Goal: Task Accomplishment & Management: Manage account settings

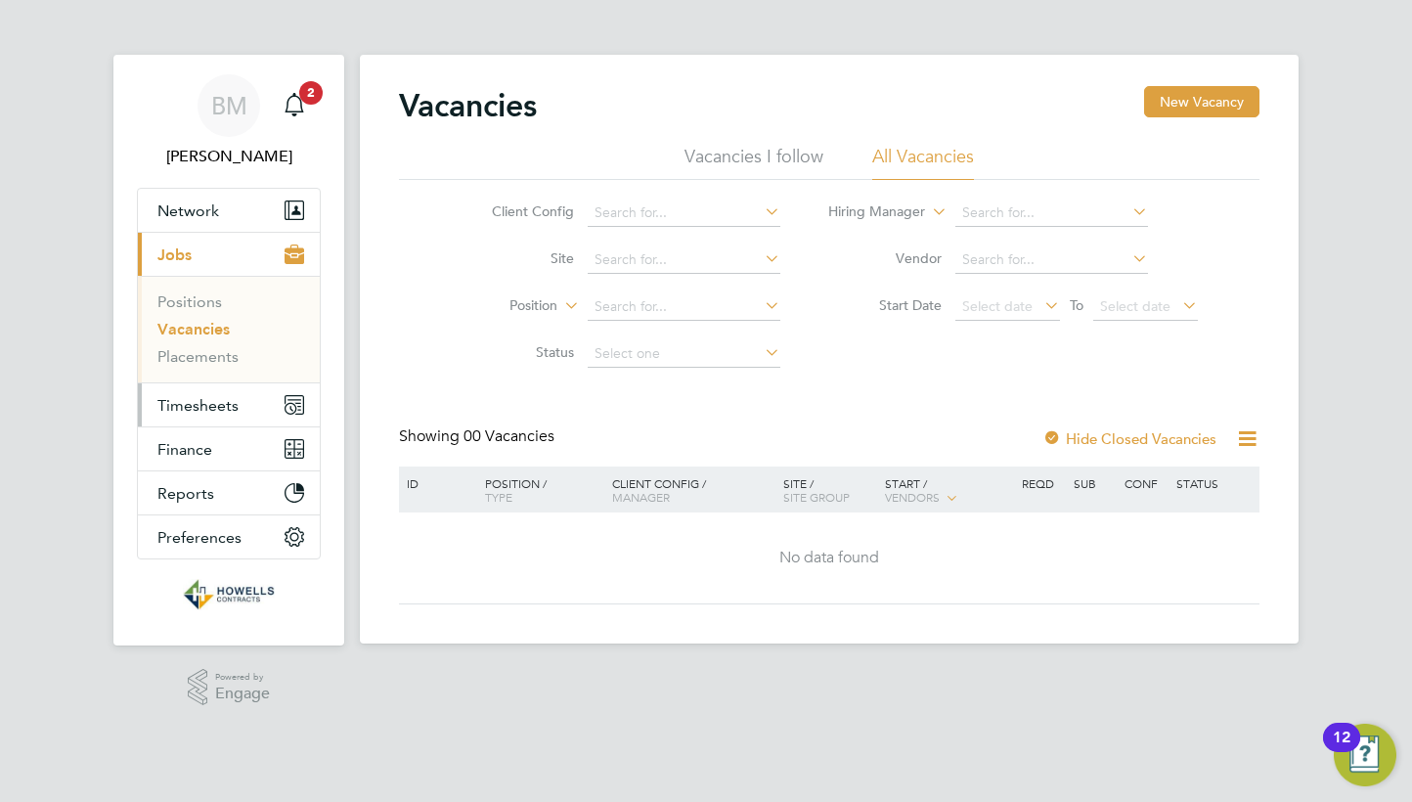
click at [186, 397] on span "Timesheets" at bounding box center [197, 405] width 81 height 19
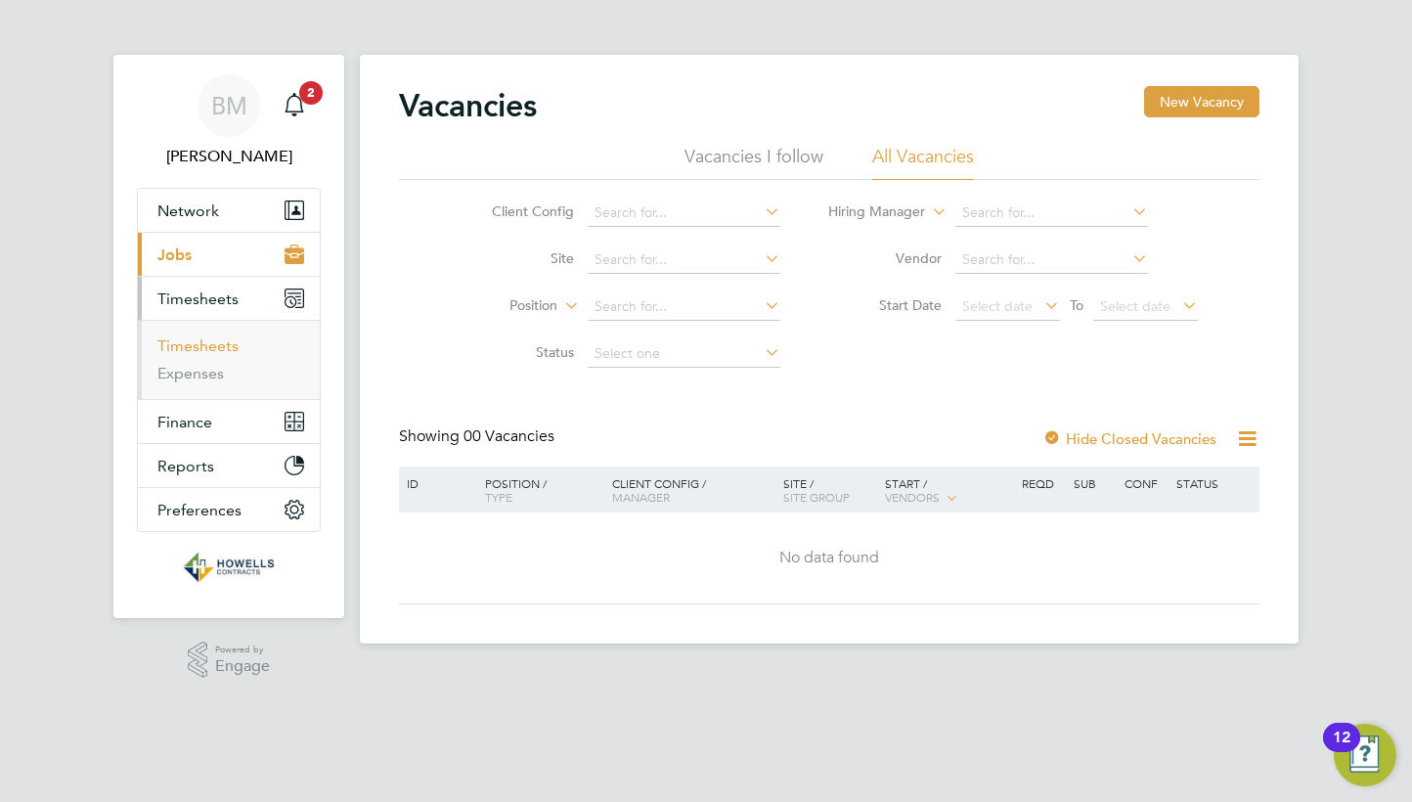
click at [192, 343] on link "Timesheets" at bounding box center [197, 345] width 81 height 19
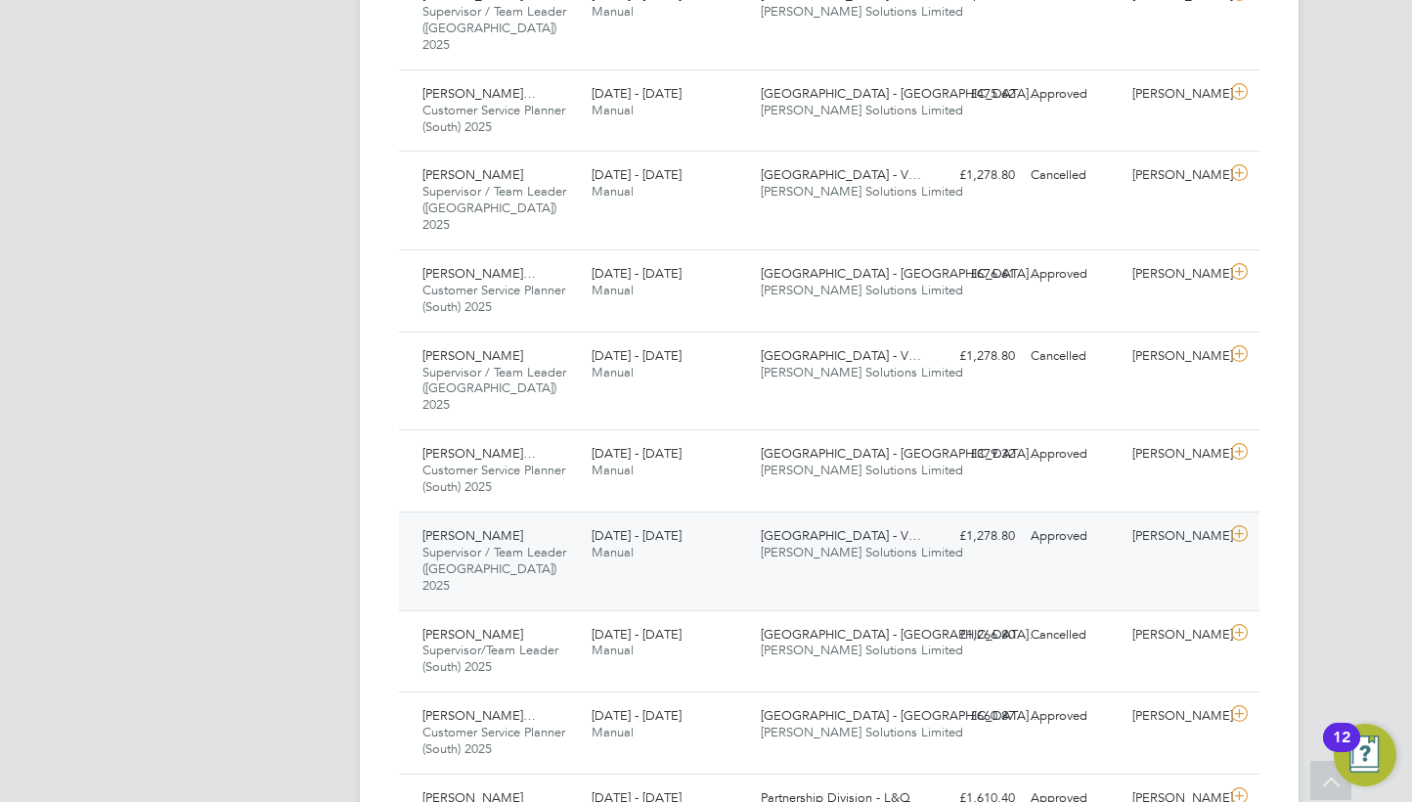
click at [1004, 520] on div "£1,278.80 Approved" at bounding box center [972, 536] width 102 height 32
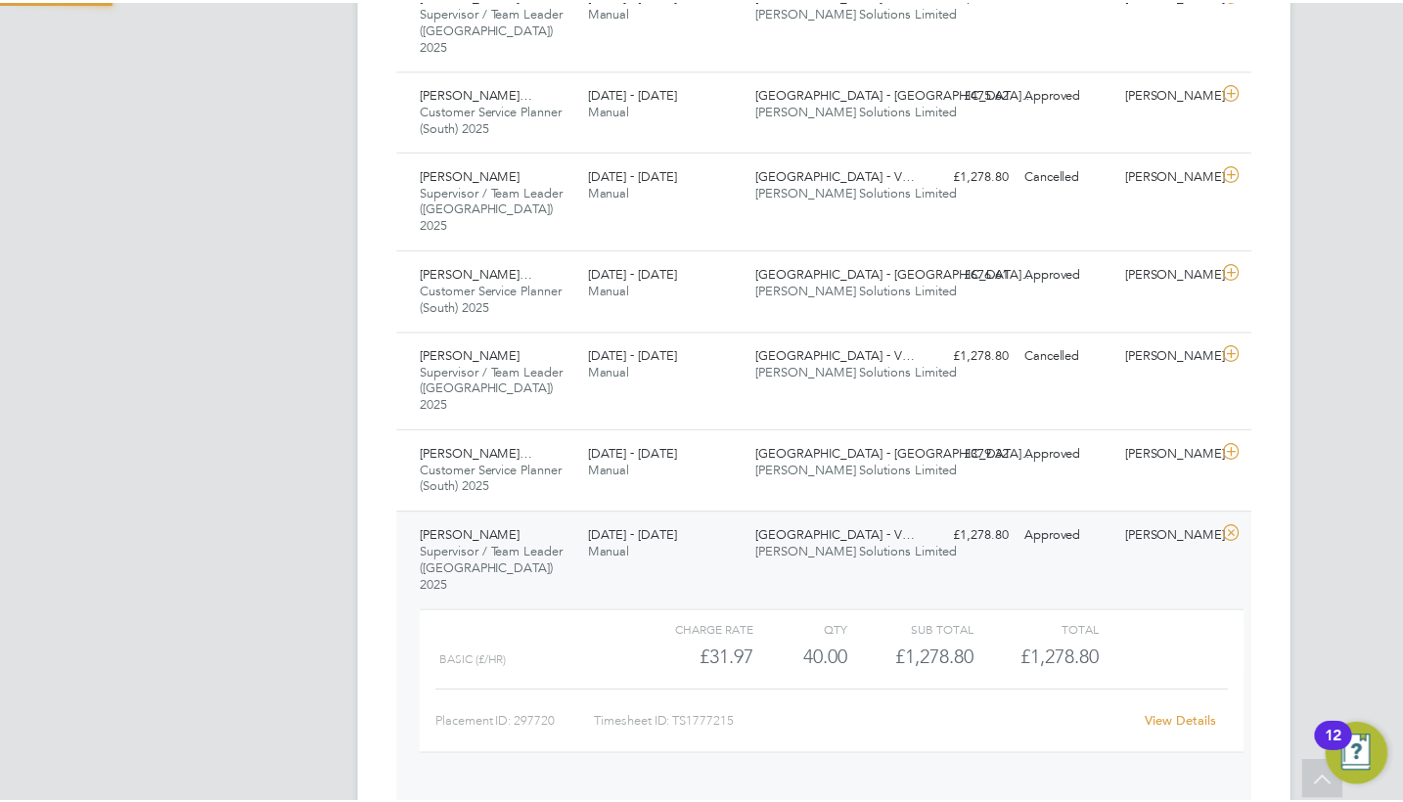
scroll to position [33, 191]
click at [1193, 707] on div "View Details" at bounding box center [1188, 722] width 96 height 31
click at [1180, 714] on link "View Details" at bounding box center [1188, 722] width 71 height 17
drag, startPoint x: 712, startPoint y: 485, endPoint x: 749, endPoint y: 490, distance: 37.5
click at [749, 643] on div "£31.97" at bounding box center [690, 659] width 126 height 32
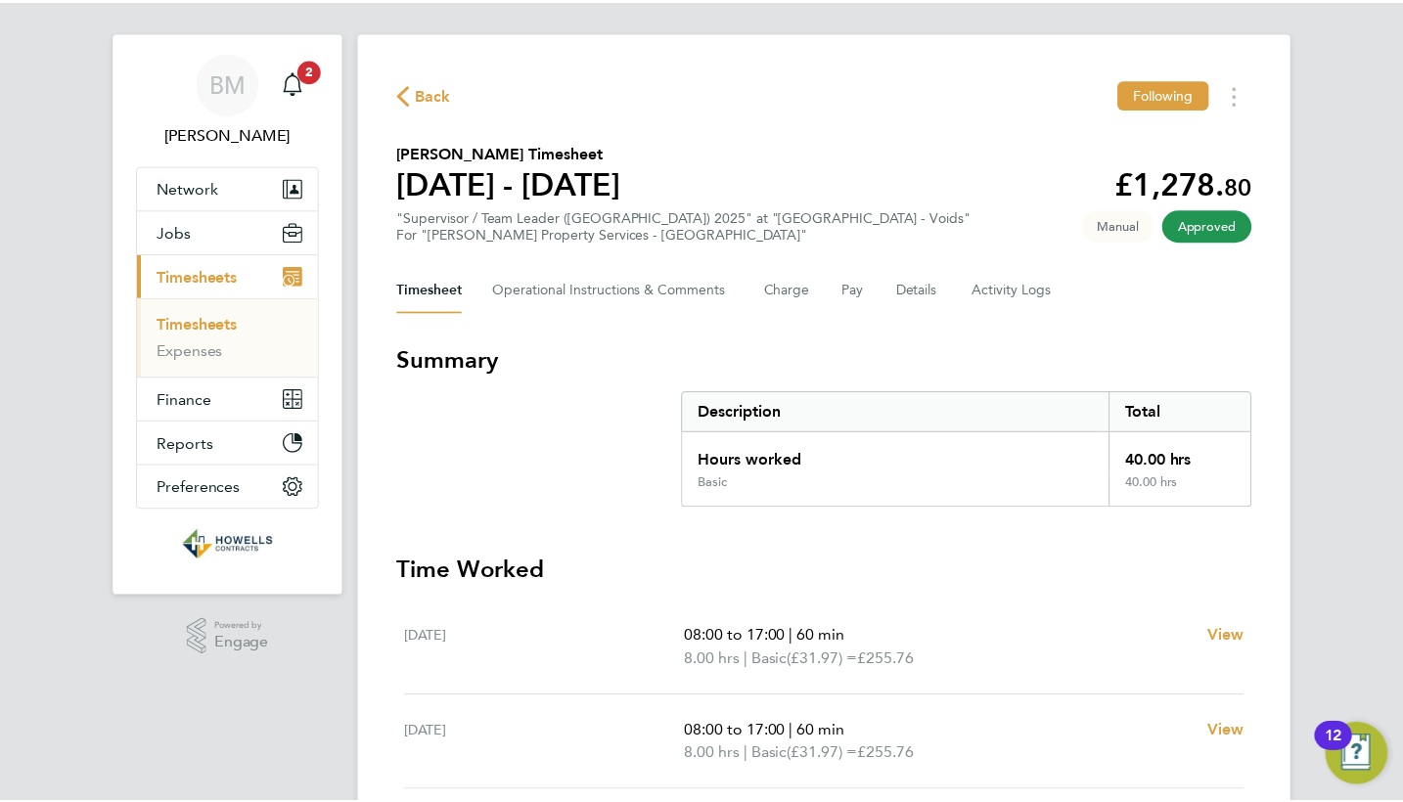
scroll to position [27, 0]
